Goal: Information Seeking & Learning: Learn about a topic

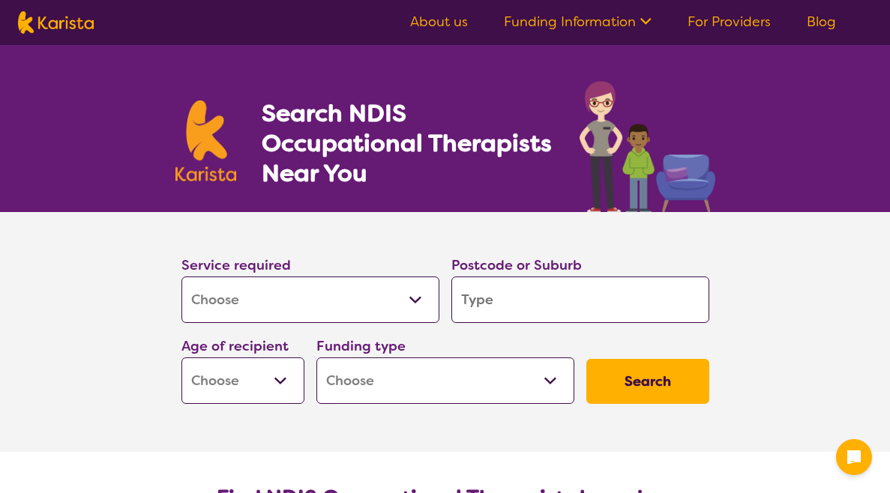
select select "[MEDICAL_DATA]"
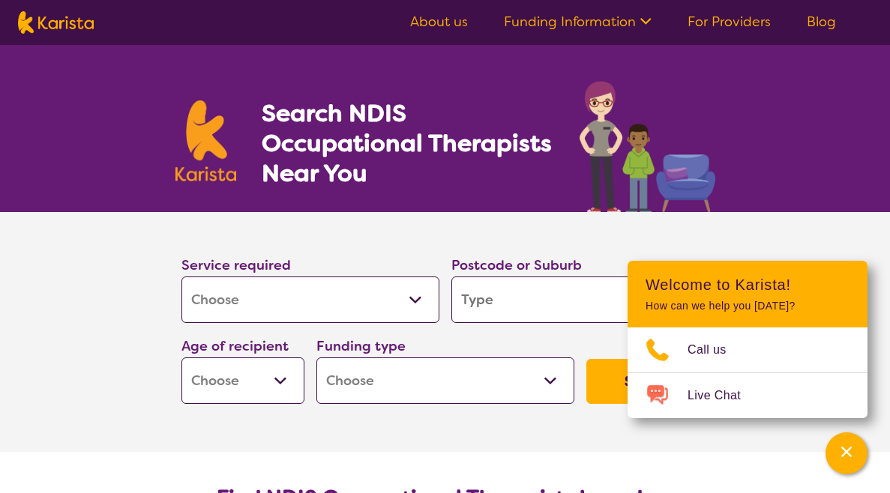
click at [272, 387] on select "Early Childhood - 0 to 9 Child - 10 to 11 Adolescent - 12 to 17 Adult - 18 to 6…" at bounding box center [242, 381] width 123 height 46
select select "AD"
click at [181, 358] on select "Early Childhood - 0 to 9 Child - 10 to 11 Adolescent - 12 to 17 Adult - 18 to 6…" at bounding box center [242, 381] width 123 height 46
select select "AD"
click at [531, 381] on select "Home Care Package (HCP) National Disability Insurance Scheme (NDIS) I don't know" at bounding box center [445, 381] width 258 height 46
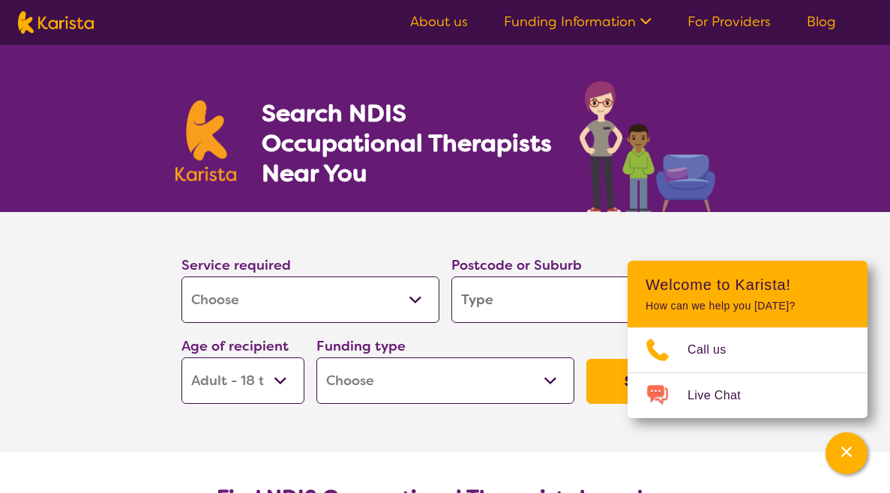
select select "NDIS"
click at [316, 358] on select "Home Care Package (HCP) National Disability Insurance Scheme (NDIS) I don't know" at bounding box center [445, 381] width 258 height 46
select select "NDIS"
click at [846, 459] on icon "Channel Menu" at bounding box center [846, 452] width 15 height 15
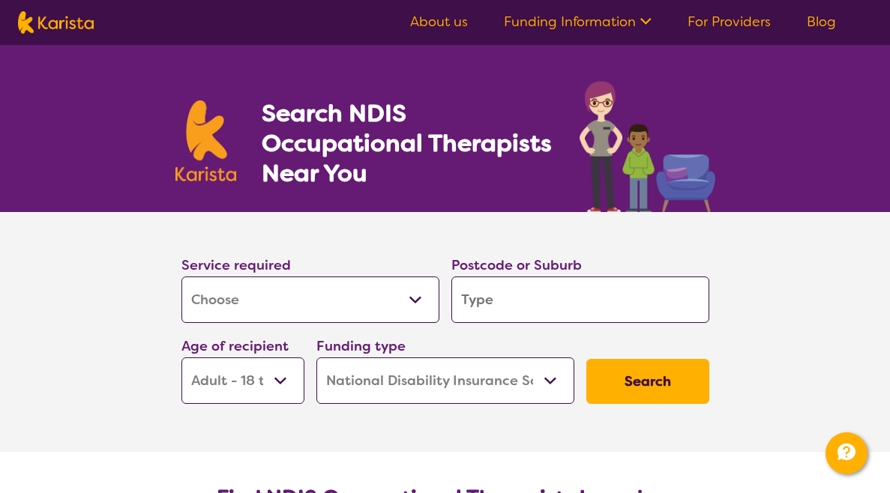
click at [650, 309] on input "search" at bounding box center [580, 300] width 258 height 46
type input "3019"
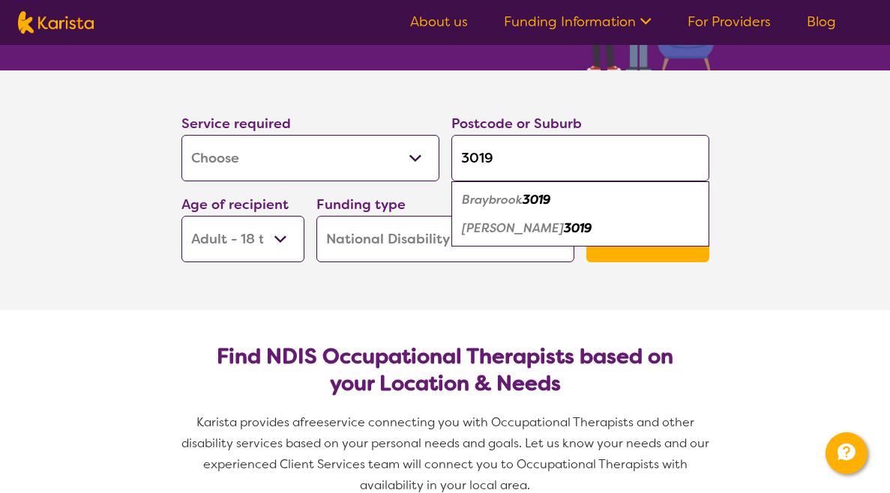
scroll to position [149, 0]
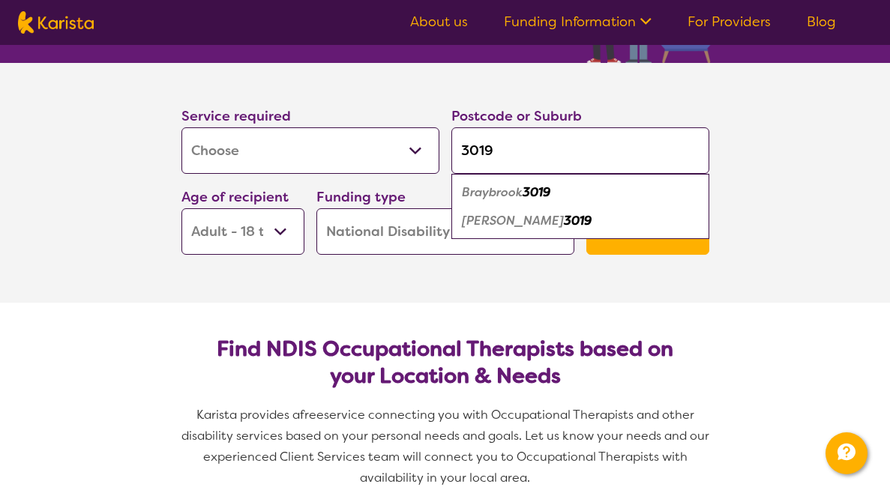
click at [550, 193] on em "3019" at bounding box center [537, 192] width 28 height 16
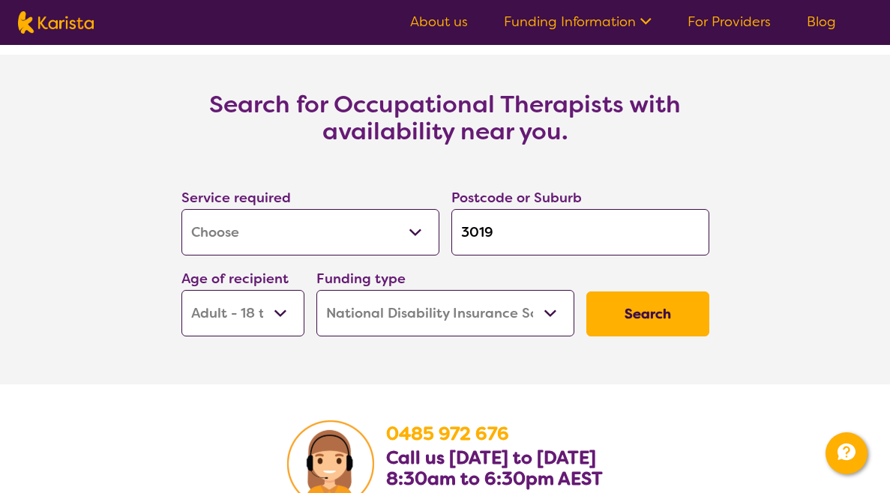
scroll to position [2176, 0]
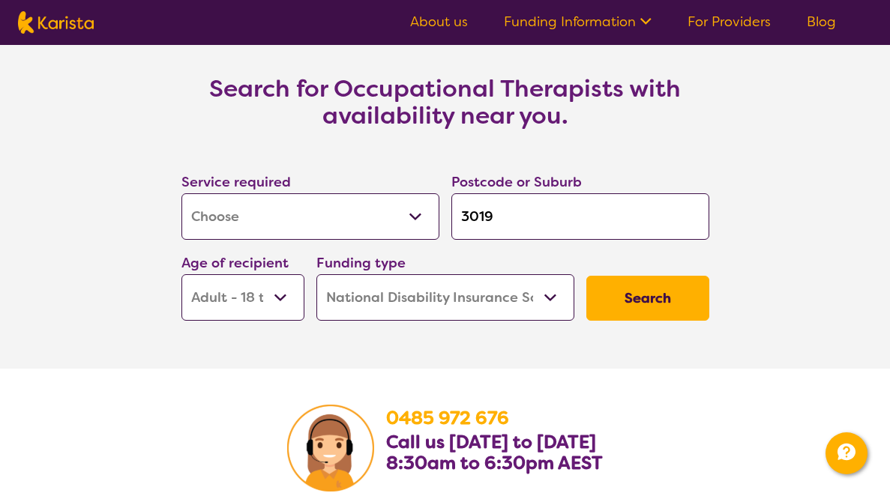
click at [672, 297] on button "Search" at bounding box center [647, 298] width 123 height 45
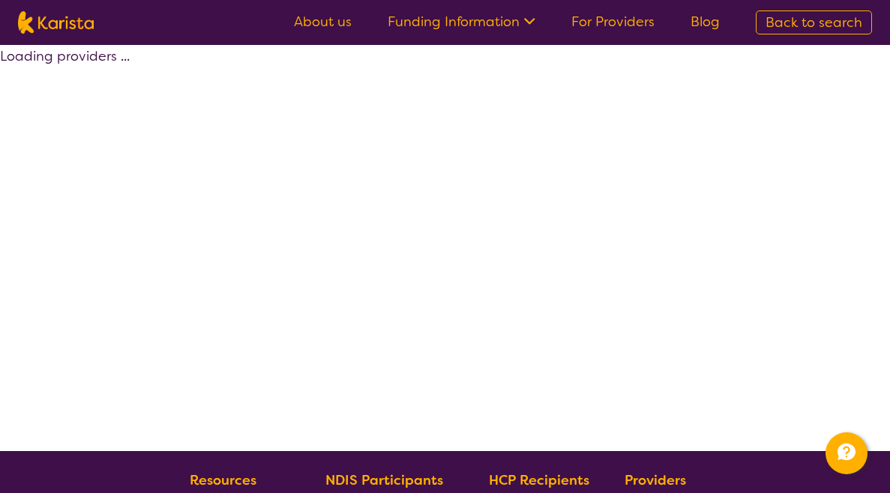
select select "by_score"
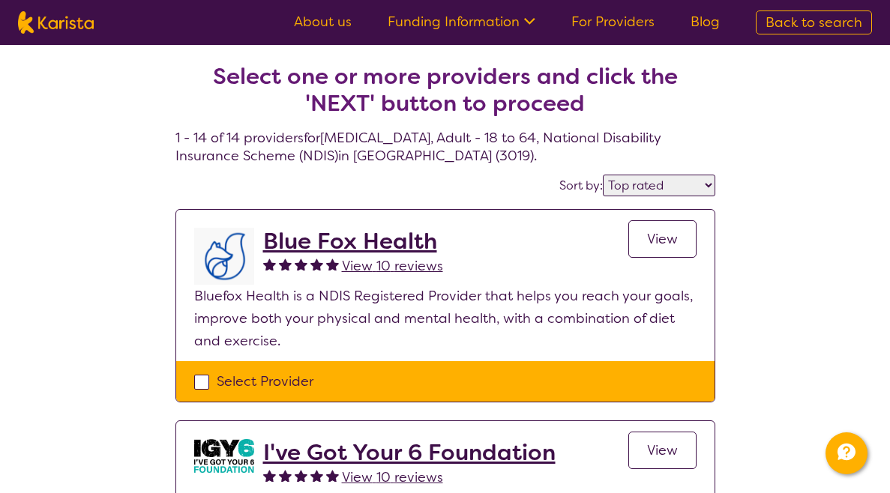
select select "[MEDICAL_DATA]"
select select "AD"
select select "NDIS"
select select "[MEDICAL_DATA]"
select select "AD"
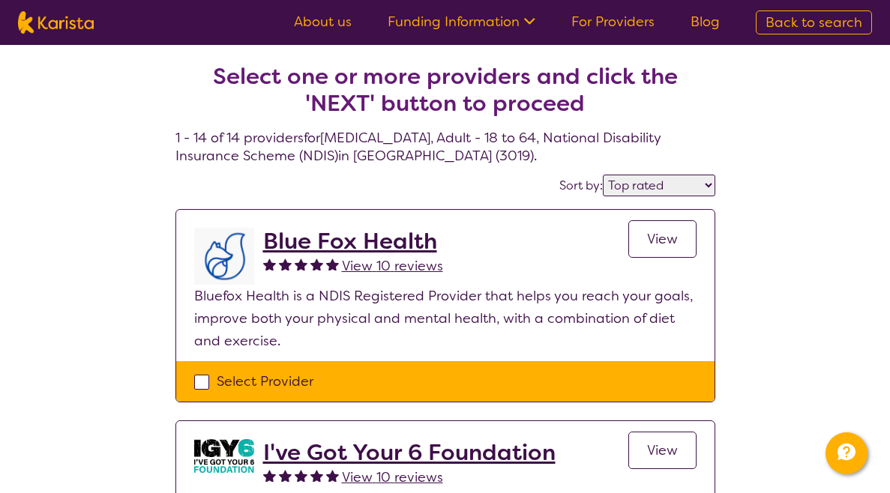
select select "NDIS"
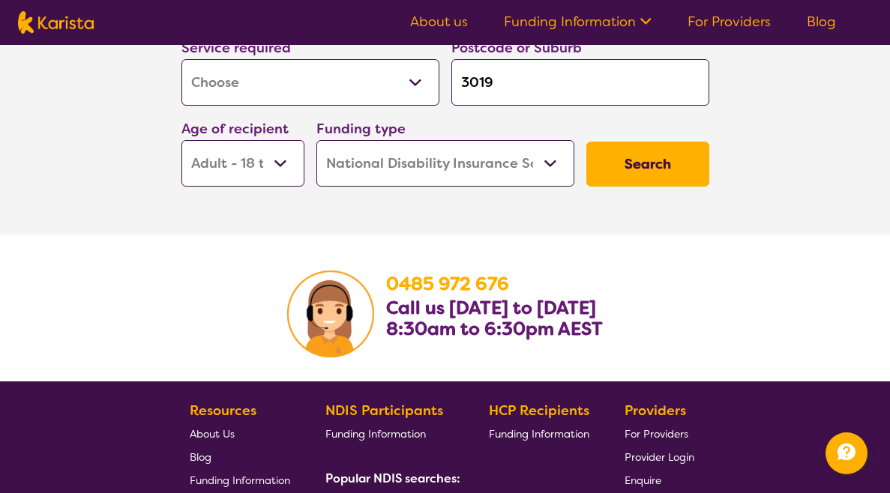
scroll to position [2314, 0]
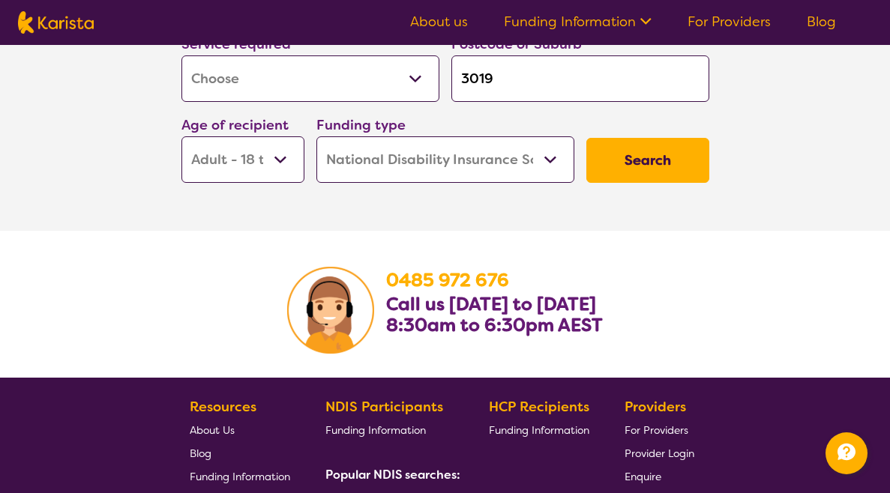
click at [453, 18] on link "About us" at bounding box center [439, 22] width 58 height 18
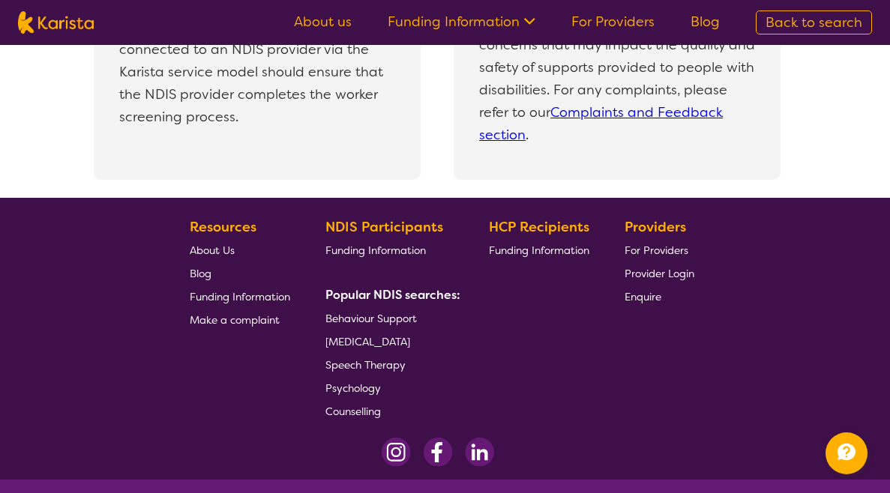
scroll to position [3335, 0]
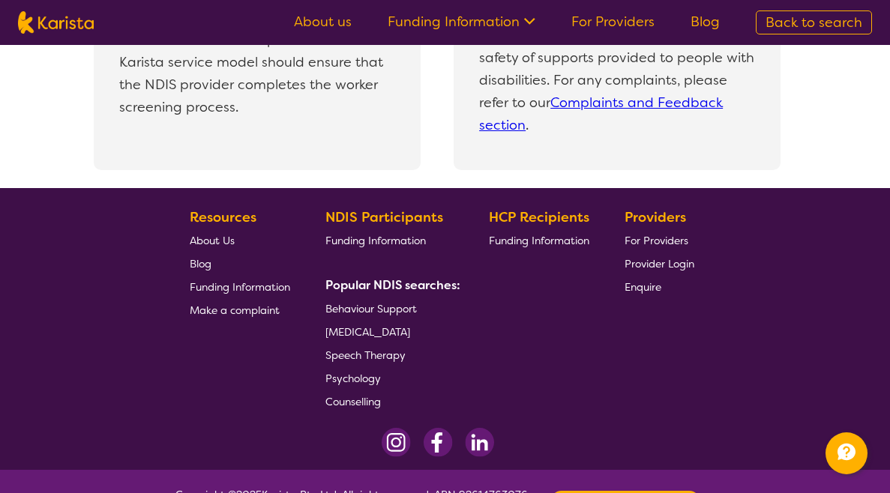
click at [410, 337] on span "[MEDICAL_DATA]" at bounding box center [367, 331] width 85 height 13
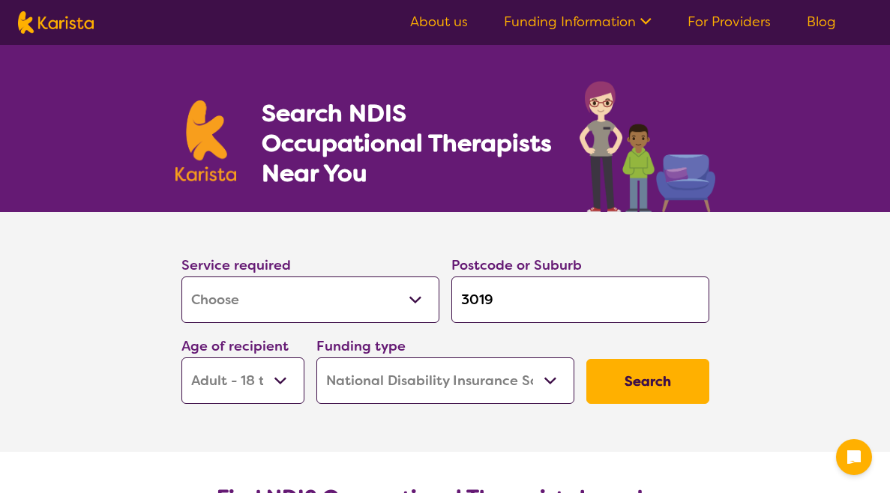
select select "[MEDICAL_DATA]"
select select "AD"
select select "NDIS"
select select "[MEDICAL_DATA]"
select select "AD"
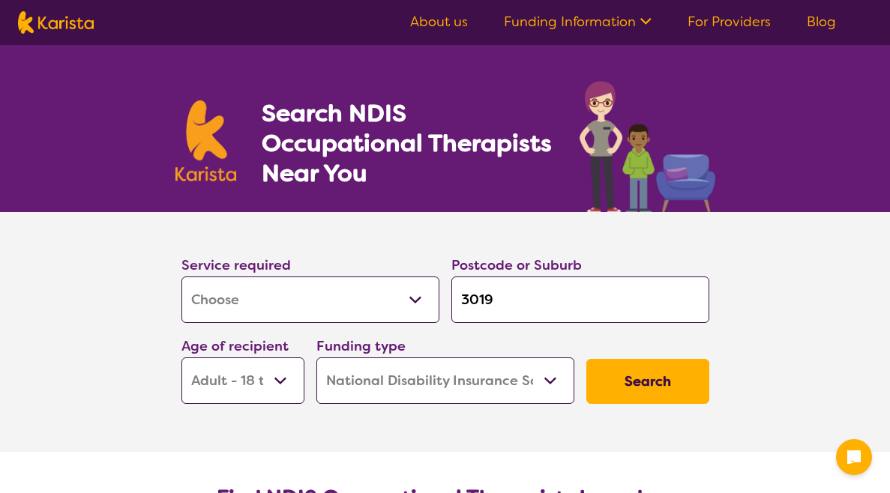
select select "NDIS"
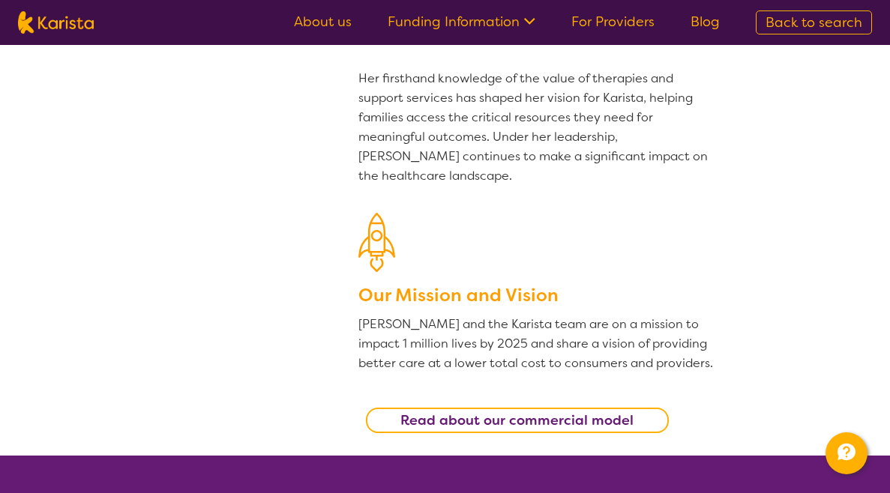
scroll to position [108, 0]
